Goal: Communication & Community: Answer question/provide support

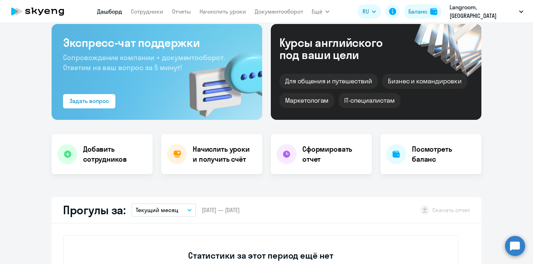
select select "30"
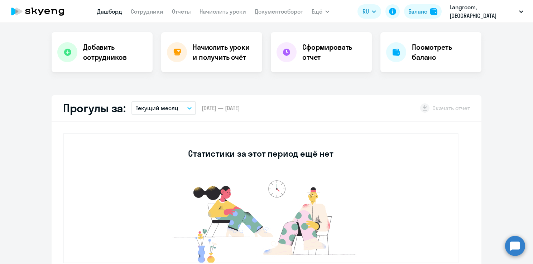
scroll to position [179, 0]
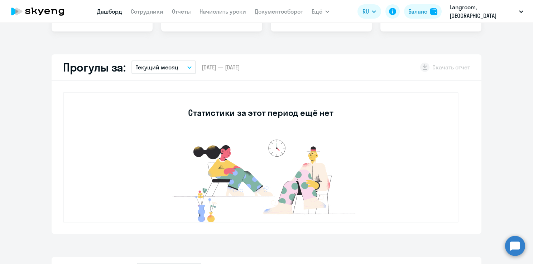
click at [511, 249] on circle at bounding box center [515, 246] width 20 height 20
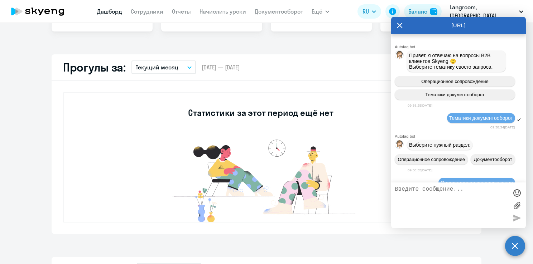
scroll to position [3582, 0]
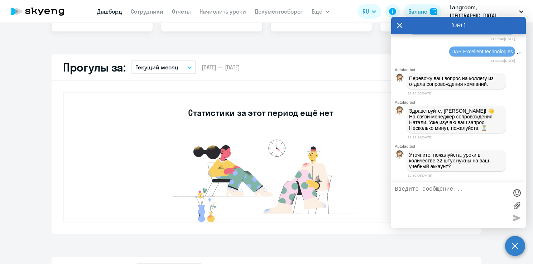
click at [421, 203] on textarea at bounding box center [450, 205] width 113 height 39
type textarea "Добрый день. Да."
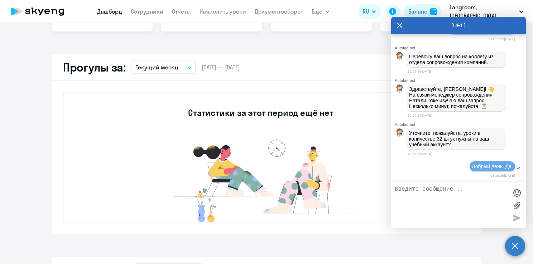
scroll to position [3604, 0]
click at [416, 194] on textarea at bounding box center [450, 205] width 113 height 39
click at [407, 197] on textarea at bounding box center [450, 205] width 113 height 39
click at [406, 194] on textarea at bounding box center [450, 205] width 113 height 39
type textarea "Буду ждать инвойс и сразу оплачу."
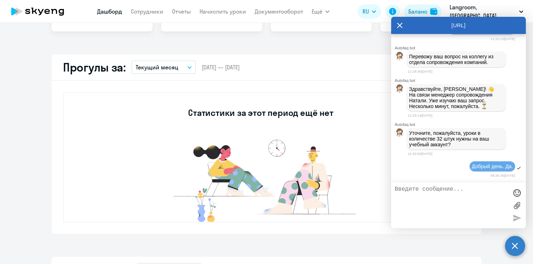
scroll to position [3627, 0]
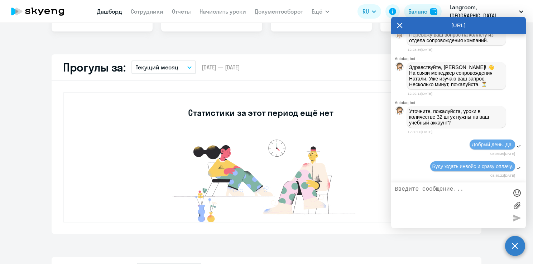
click at [406, 194] on textarea at bounding box center [450, 205] width 113 height 39
click at [415, 204] on textarea at bounding box center [450, 205] width 113 height 39
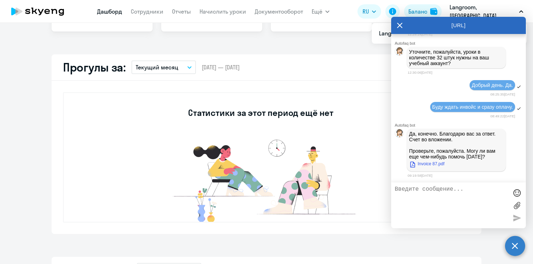
scroll to position [3688, 0]
click at [428, 164] on link "Invoice 87.pdf" at bounding box center [426, 164] width 35 height 9
click at [414, 190] on textarea at bounding box center [450, 205] width 113 height 39
click at [413, 192] on textarea at bounding box center [450, 205] width 113 height 39
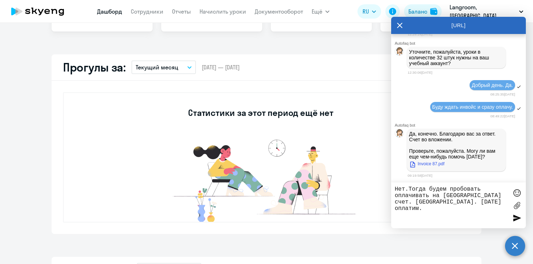
type textarea "Нет.Тогда будем пробовать оплачивать на [GEOGRAPHIC_DATA] счет. [GEOGRAPHIC_DAT…"
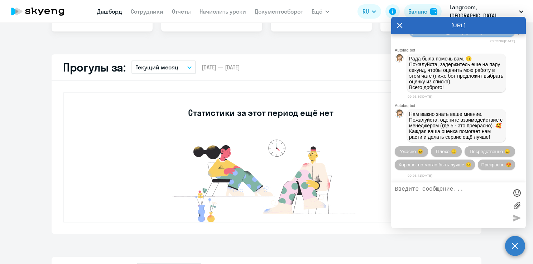
scroll to position [3884, 0]
click at [481, 166] on span "Прекрасно 😍" at bounding box center [496, 164] width 30 height 5
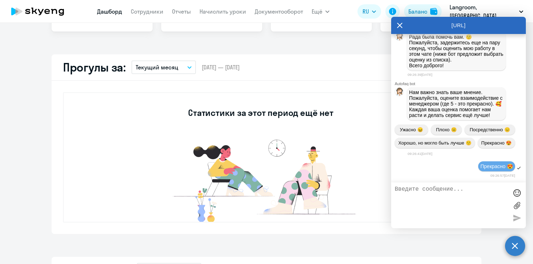
scroll to position [3959, 0]
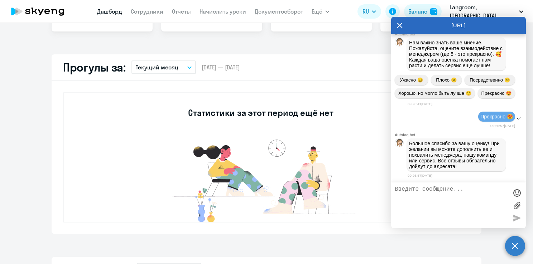
click at [398, 25] on icon at bounding box center [400, 25] width 6 height 17
